Goal: Use online tool/utility: Utilize a website feature to perform a specific function

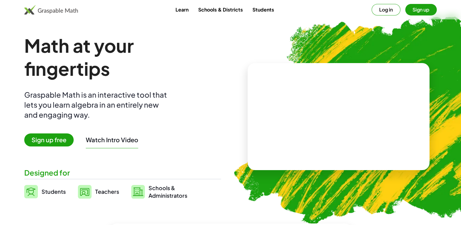
click at [46, 193] on span "Students" at bounding box center [54, 191] width 24 height 7
click at [335, 157] on div at bounding box center [339, 116] width 182 height 107
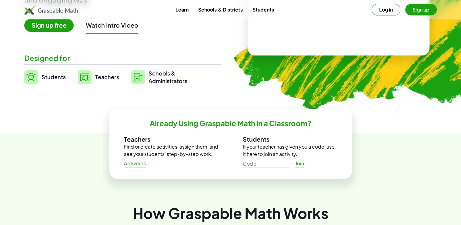
scroll to position [115, 0]
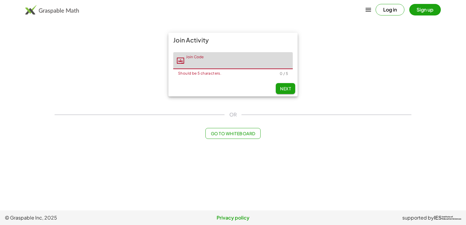
click at [217, 68] on input "Join Code" at bounding box center [238, 60] width 109 height 17
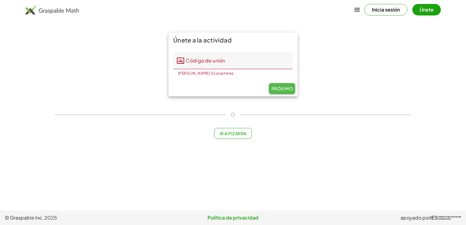
click at [280, 89] on font "Próximo" at bounding box center [282, 88] width 22 height 5
click at [227, 136] on button "Ir a Pizarra" at bounding box center [232, 133] width 37 height 11
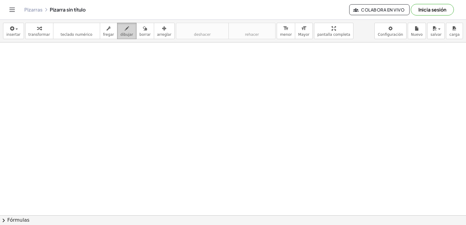
click at [120, 32] on span "dibujar" at bounding box center [126, 34] width 13 height 4
drag, startPoint x: 122, startPoint y: 135, endPoint x: 134, endPoint y: 54, distance: 82.6
drag, startPoint x: 141, startPoint y: 63, endPoint x: 139, endPoint y: 78, distance: 14.7
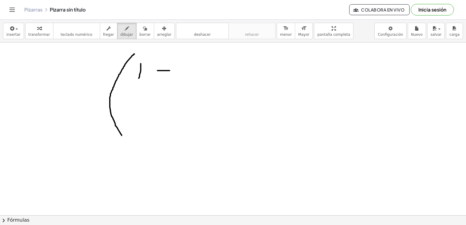
drag, startPoint x: 157, startPoint y: 70, endPoint x: 170, endPoint y: 70, distance: 12.1
drag, startPoint x: 182, startPoint y: 62, endPoint x: 169, endPoint y: 81, distance: 23.1
drag, startPoint x: 209, startPoint y: 62, endPoint x: 204, endPoint y: 78, distance: 17.1
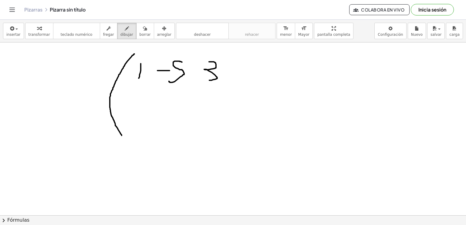
drag, startPoint x: 137, startPoint y: 91, endPoint x: 149, endPoint y: 102, distance: 16.1
drag, startPoint x: 169, startPoint y: 94, endPoint x: 169, endPoint y: 106, distance: 12.8
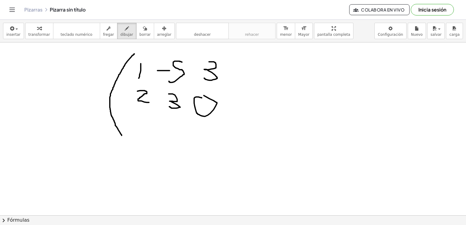
drag, startPoint x: 202, startPoint y: 98, endPoint x: 193, endPoint y: 97, distance: 8.8
drag, startPoint x: 140, startPoint y: 116, endPoint x: 143, endPoint y: 135, distance: 20.1
drag, startPoint x: 178, startPoint y: 120, endPoint x: 176, endPoint y: 137, distance: 17.5
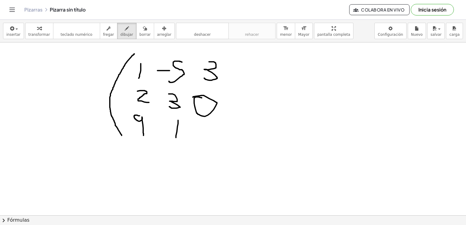
drag, startPoint x: 205, startPoint y: 124, endPoint x: 200, endPoint y: 131, distance: 8.6
drag, startPoint x: 211, startPoint y: 143, endPoint x: 227, endPoint y: 54, distance: 90.7
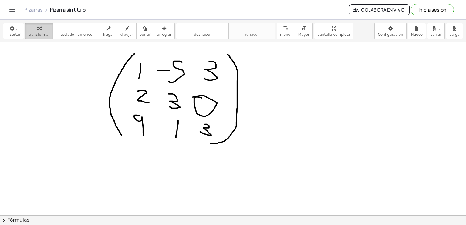
click at [37, 27] on icon "button" at bounding box center [39, 28] width 4 height 7
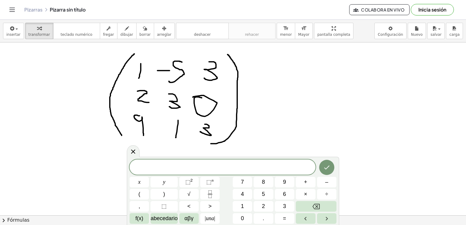
drag, startPoint x: 251, startPoint y: 140, endPoint x: 162, endPoint y: 108, distance: 94.6
click at [134, 154] on icon at bounding box center [133, 151] width 7 height 7
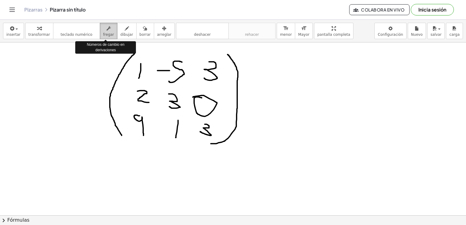
click at [110, 24] on button "fregar" at bounding box center [109, 31] width 18 height 16
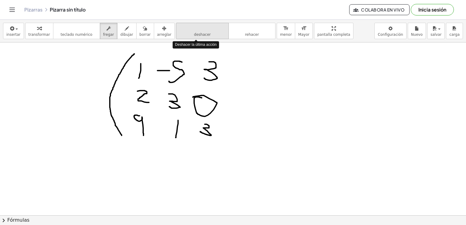
click at [198, 25] on icon "deshacer" at bounding box center [202, 28] width 46 height 7
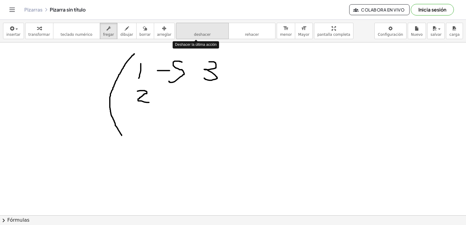
click at [198, 25] on icon "deshacer" at bounding box center [202, 28] width 46 height 7
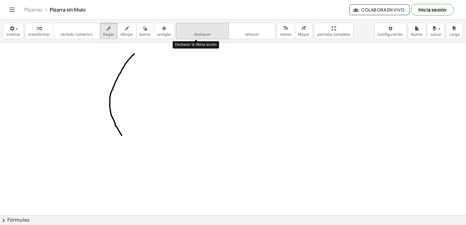
click at [198, 25] on icon "deshacer" at bounding box center [202, 28] width 46 height 7
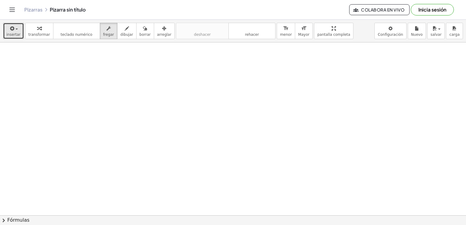
click at [18, 37] on button "insertar" at bounding box center [13, 31] width 21 height 16
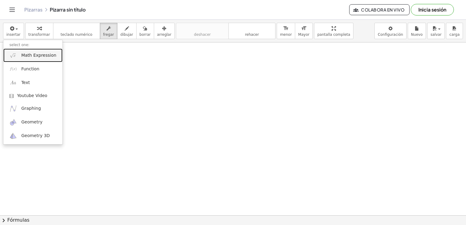
click at [52, 53] on link "Math Expression" at bounding box center [32, 56] width 59 height 14
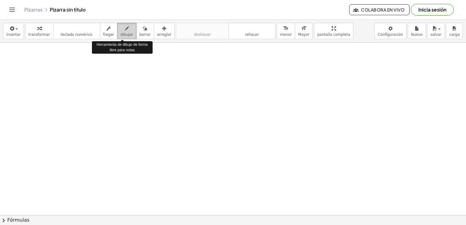
click at [125, 32] on icon "button" at bounding box center [127, 28] width 4 height 7
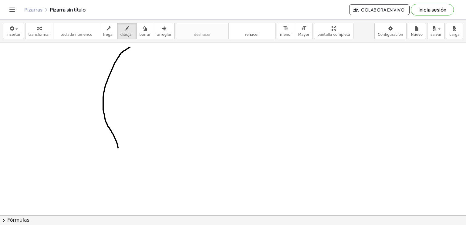
drag, startPoint x: 118, startPoint y: 148, endPoint x: 130, endPoint y: 47, distance: 101.1
drag, startPoint x: 129, startPoint y: 57, endPoint x: 119, endPoint y: 73, distance: 18.5
drag, startPoint x: 161, startPoint y: 57, endPoint x: 161, endPoint y: 73, distance: 16.4
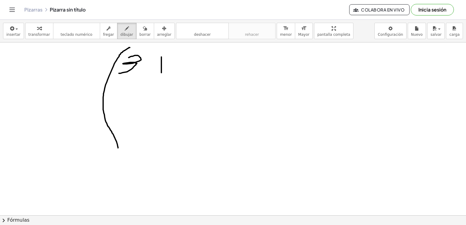
drag, startPoint x: 154, startPoint y: 62, endPoint x: 166, endPoint y: 60, distance: 12.6
drag, startPoint x: 188, startPoint y: 58, endPoint x: 183, endPoint y: 74, distance: 17.0
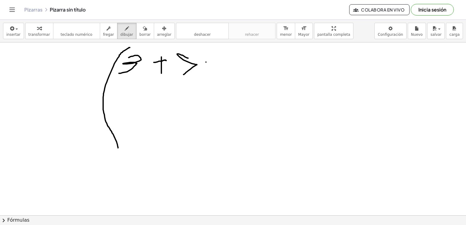
drag, startPoint x: 206, startPoint y: 62, endPoint x: 222, endPoint y: 57, distance: 16.7
drag, startPoint x: 225, startPoint y: 56, endPoint x: 227, endPoint y: 69, distance: 13.5
